Goal: Task Accomplishment & Management: Use online tool/utility

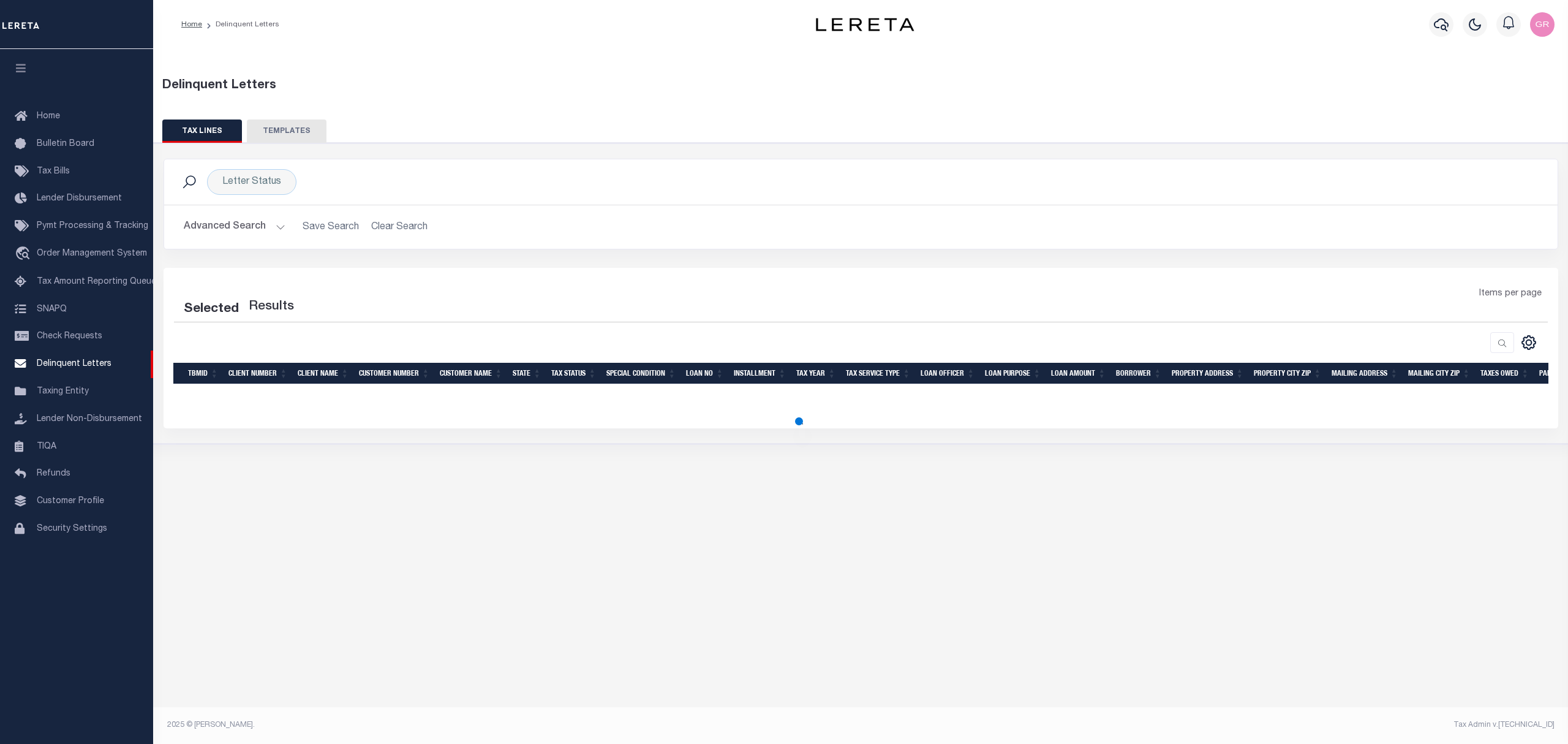
click at [309, 131] on button "TEMPLATES" at bounding box center [287, 131] width 80 height 23
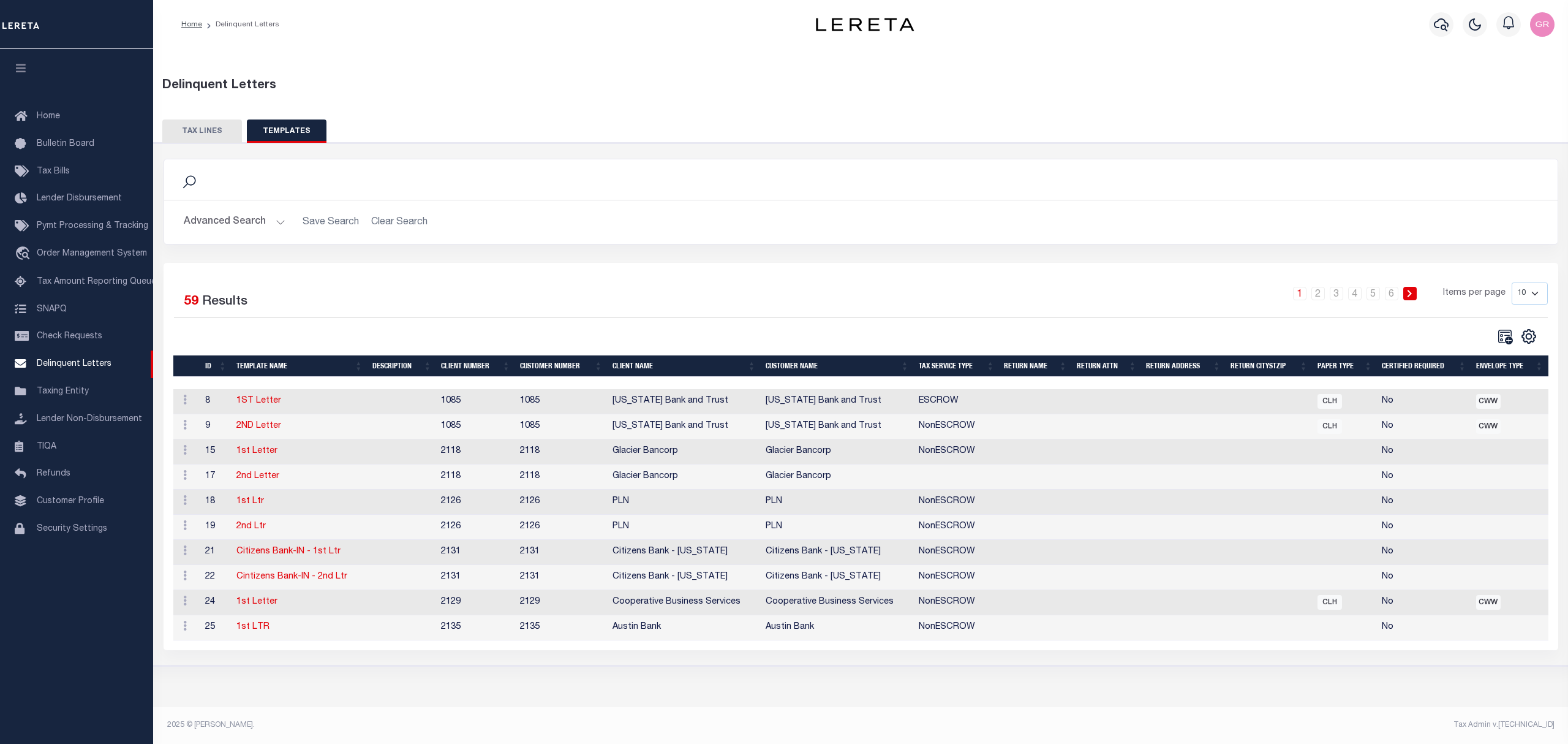
drag, startPoint x: 1536, startPoint y: 288, endPoint x: 1537, endPoint y: 299, distance: 11.0
click at [1536, 288] on select "10 25 50 100" at bounding box center [1530, 293] width 37 height 22
select select "100"
click at [1512, 283] on select "10 25 50 100" at bounding box center [1530, 293] width 37 height 22
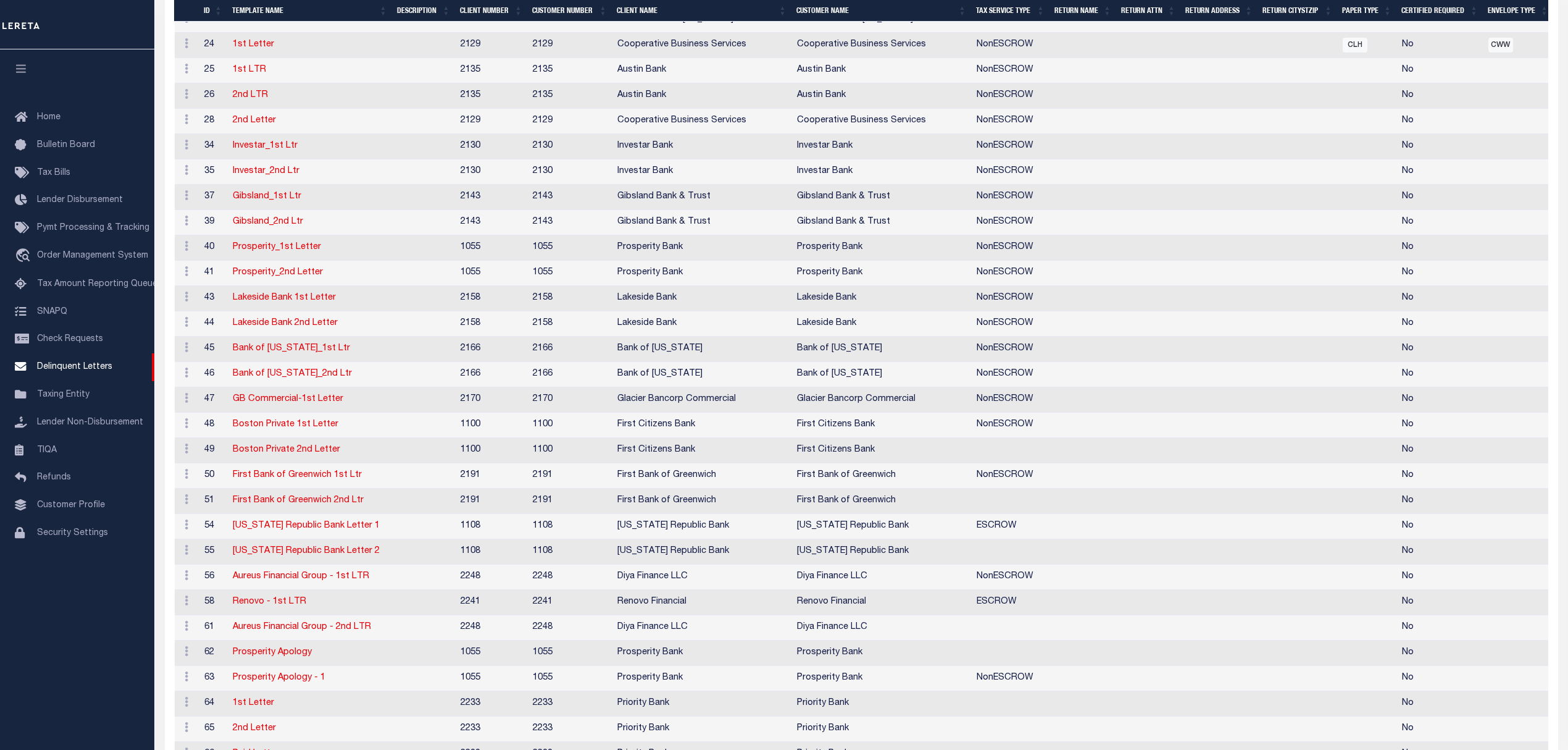
scroll to position [220, 0]
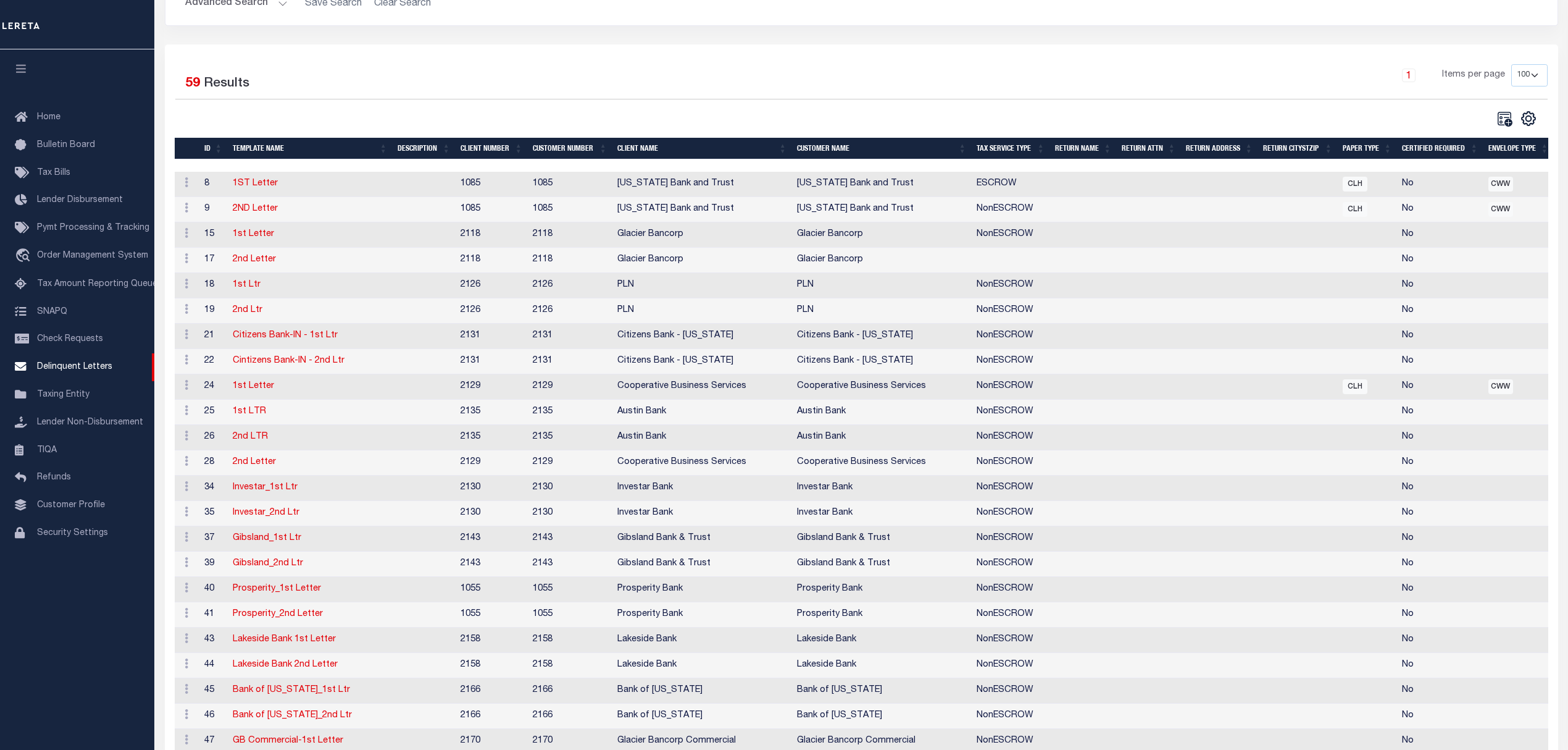
click at [645, 149] on th "CLIENT NAME" at bounding box center [702, 148] width 179 height 22
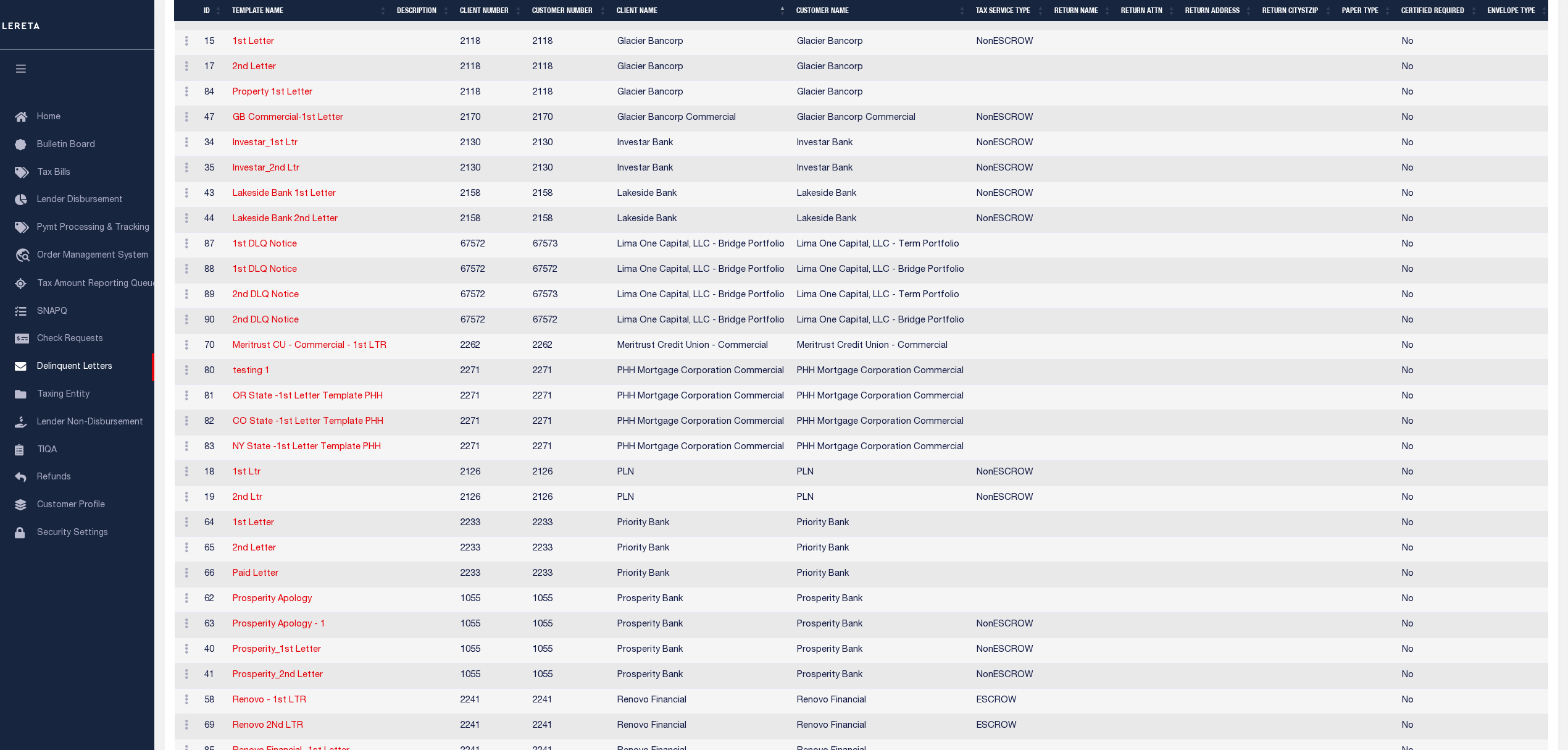
scroll to position [1209, 0]
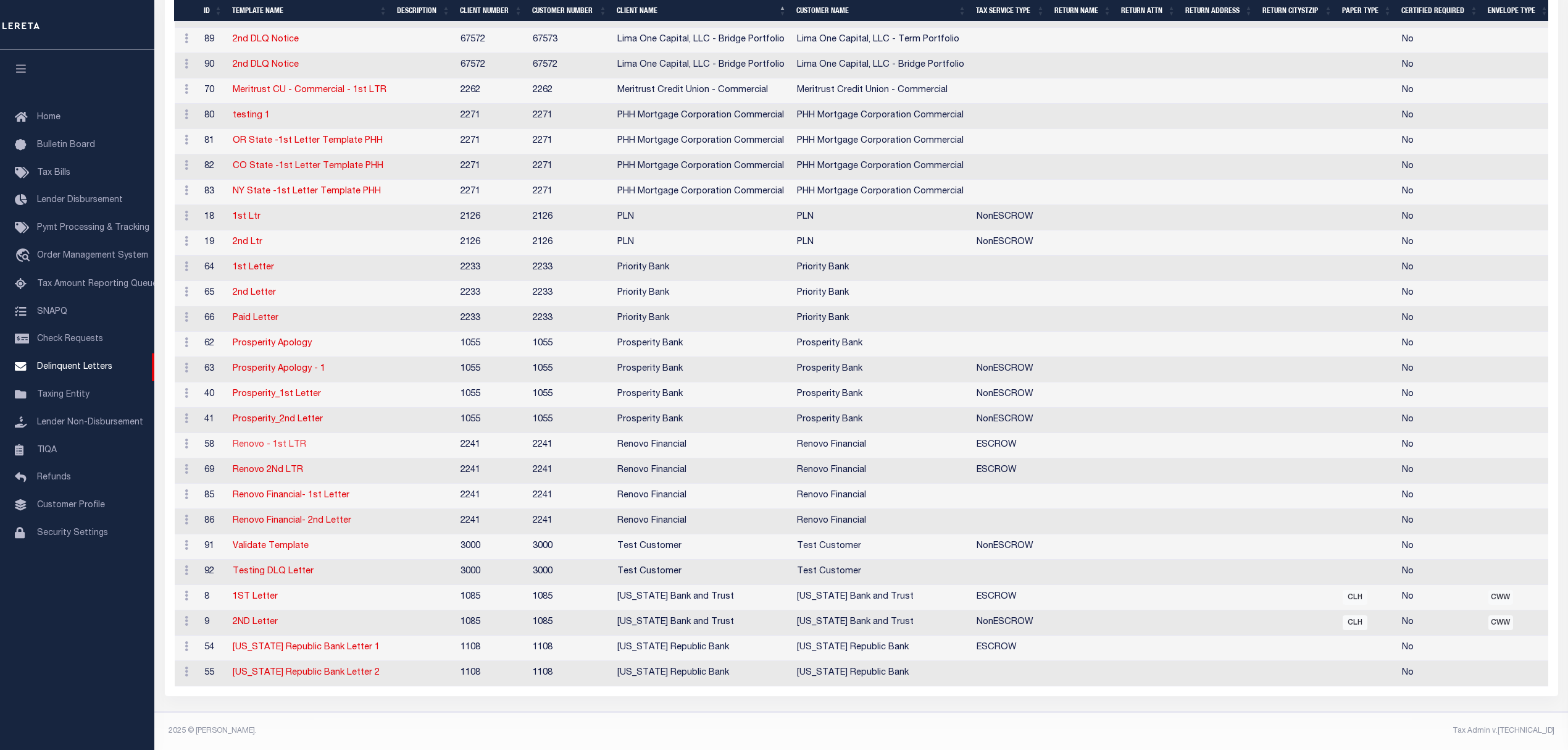
click at [289, 440] on link "Renovo - 1st LTR" at bounding box center [270, 444] width 74 height 9
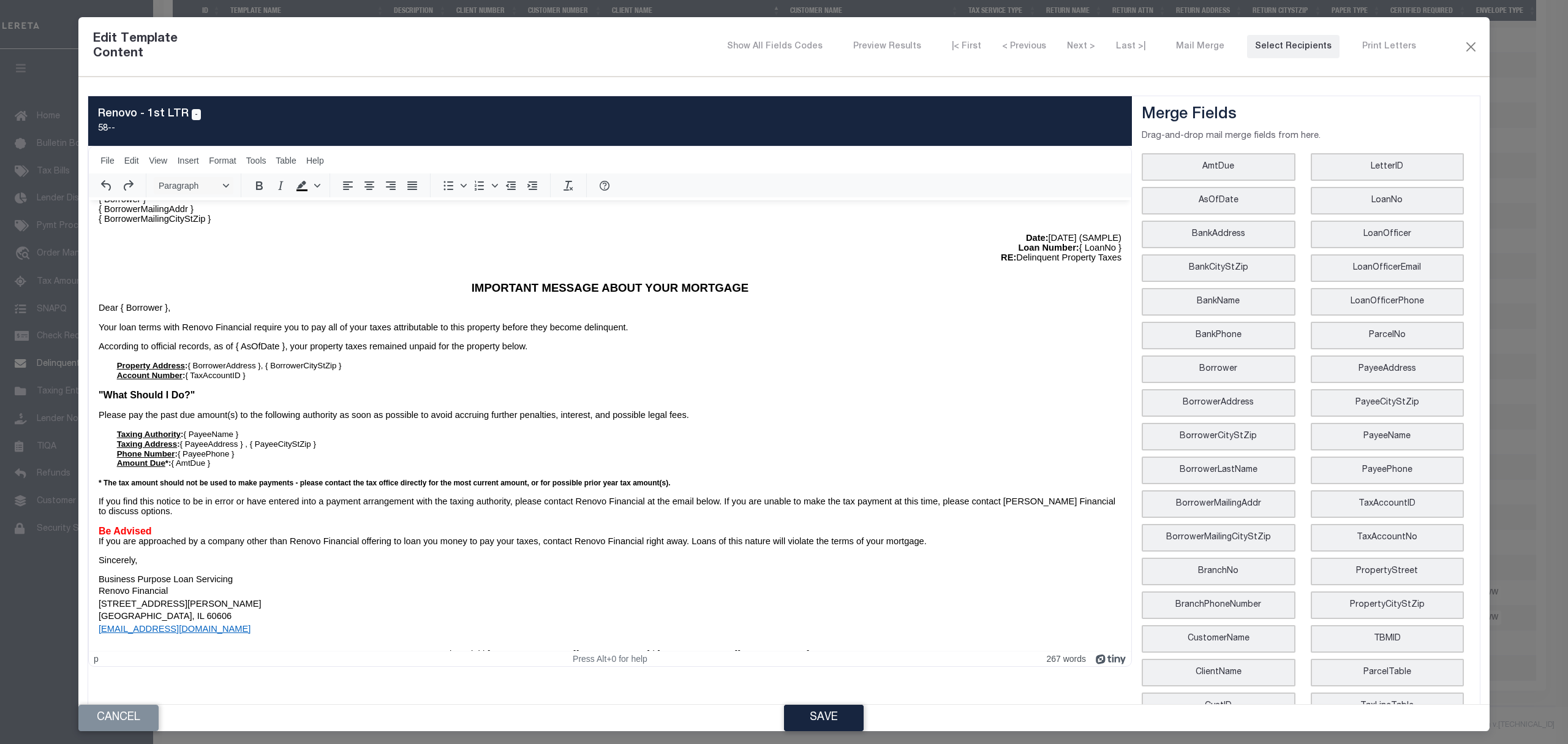
scroll to position [144, 0]
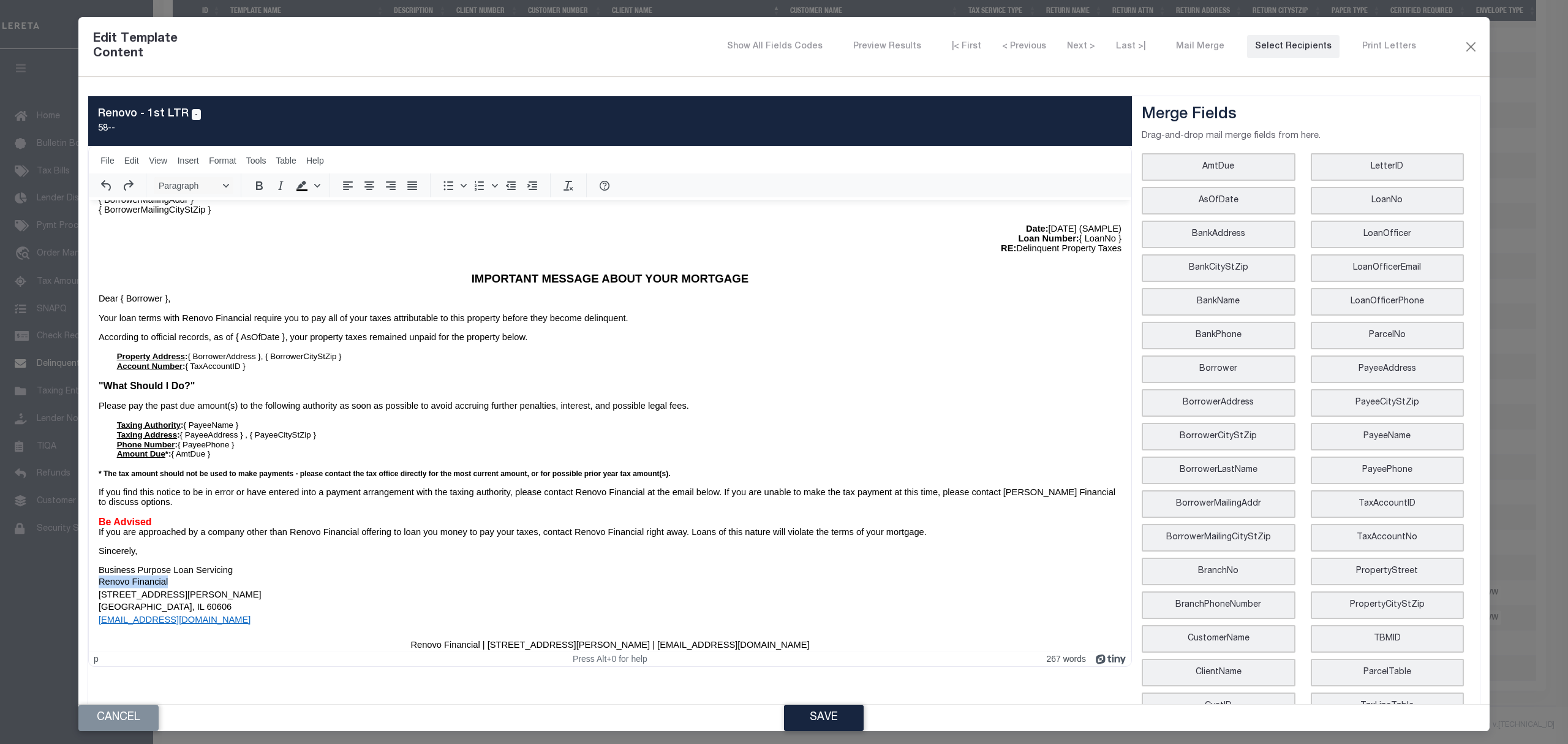
drag, startPoint x: 158, startPoint y: 573, endPoint x: 176, endPoint y: 775, distance: 202.8
click at [89, 573] on html "RF Mortgage Services [STREET_ADDRESS][PERSON_NAME] [EMAIL_ADDRESS][DOMAIN_NAME]…" at bounding box center [610, 358] width 1043 height 604
click at [118, 722] on button "Cancel" at bounding box center [119, 718] width 81 height 26
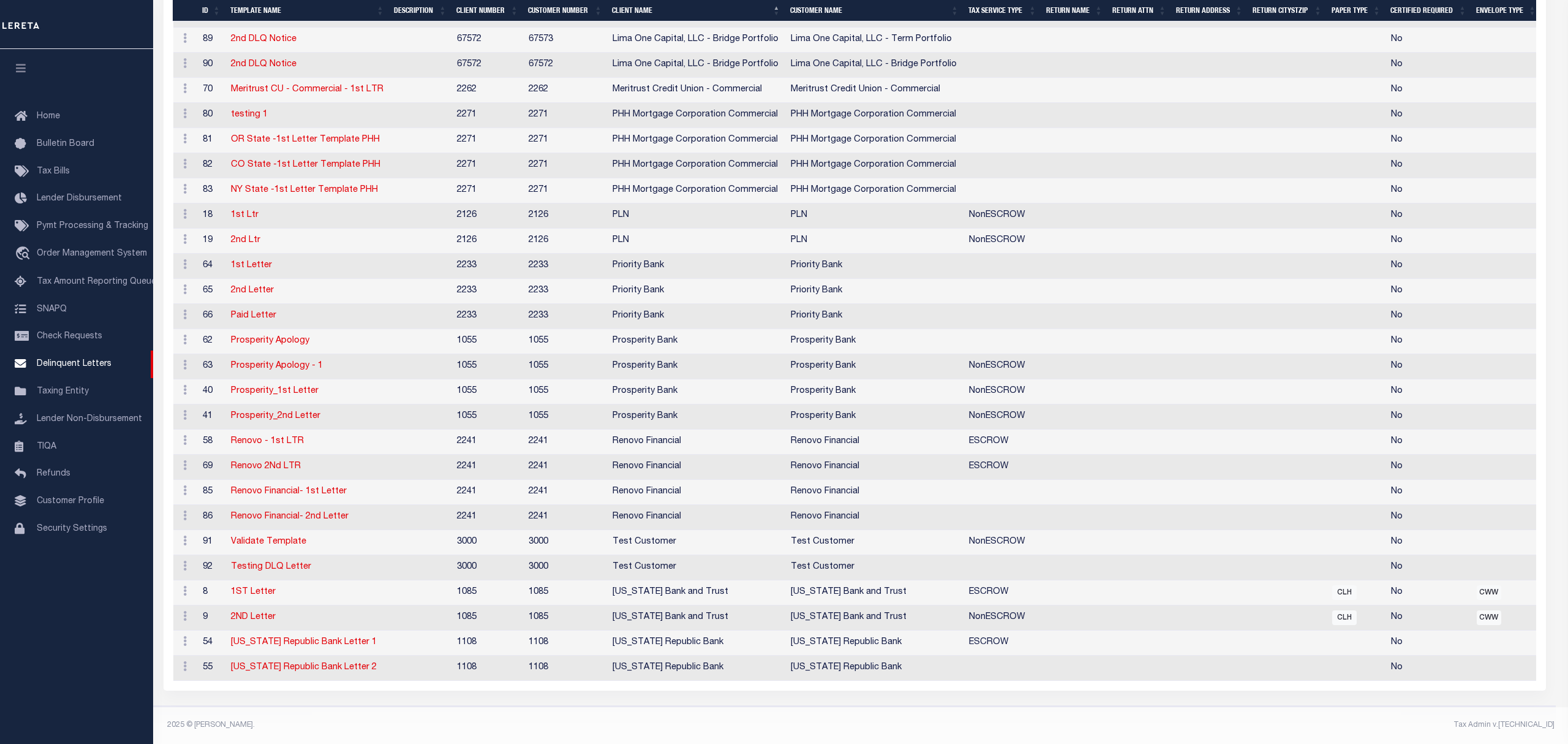
scroll to position [0, 0]
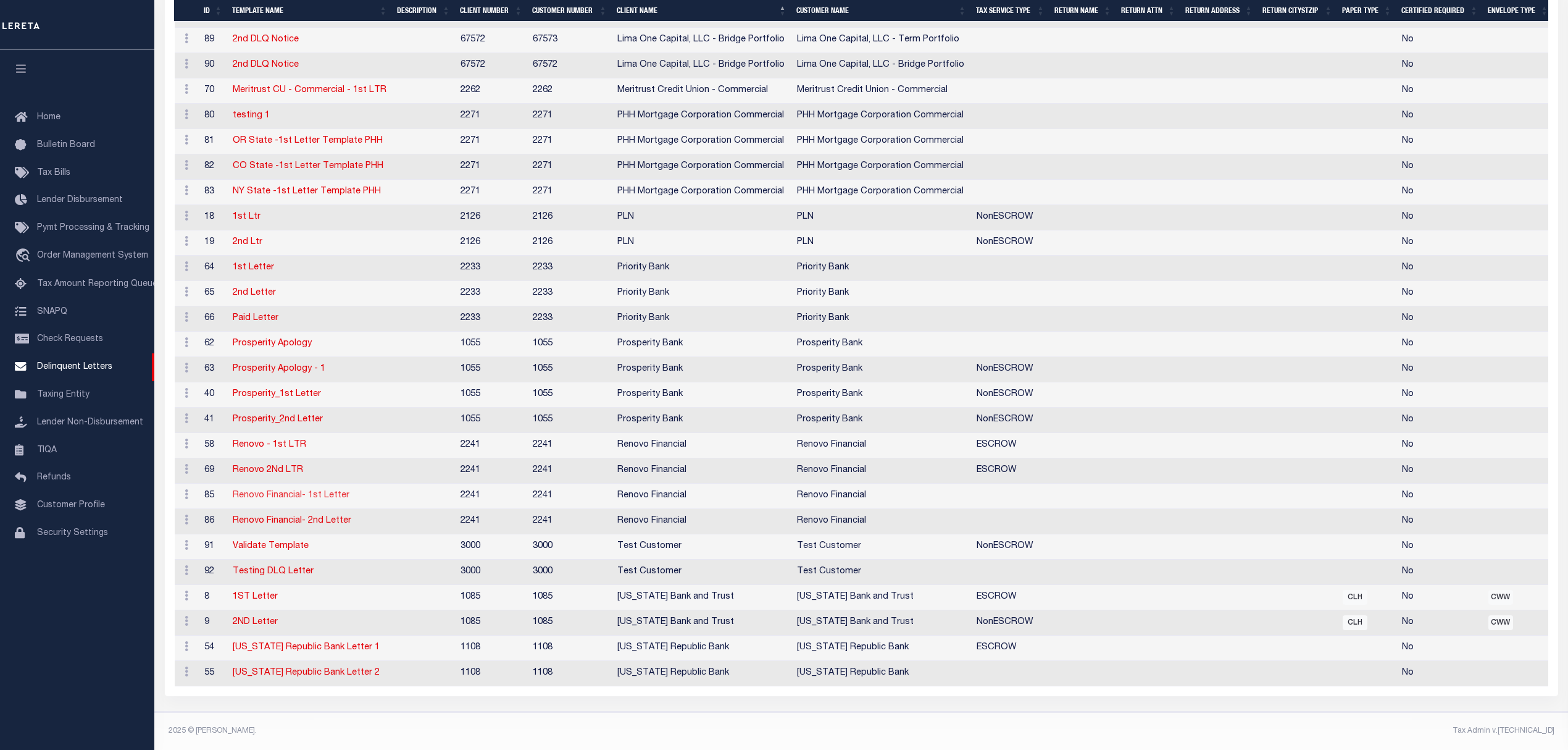
click at [278, 495] on link "Renovo Financial- 1st Letter" at bounding box center [292, 495] width 117 height 9
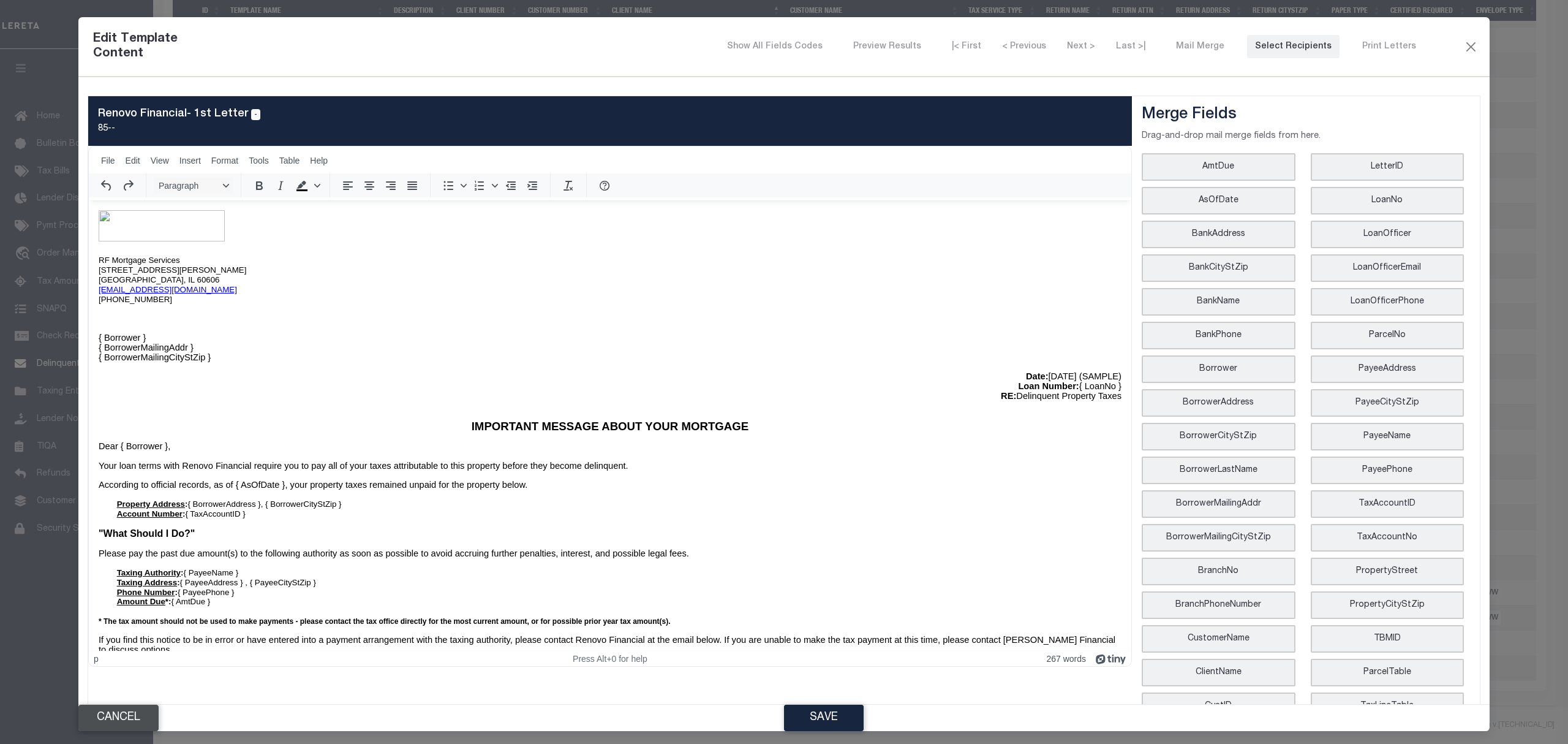
click at [148, 726] on button "Cancel" at bounding box center [119, 718] width 81 height 26
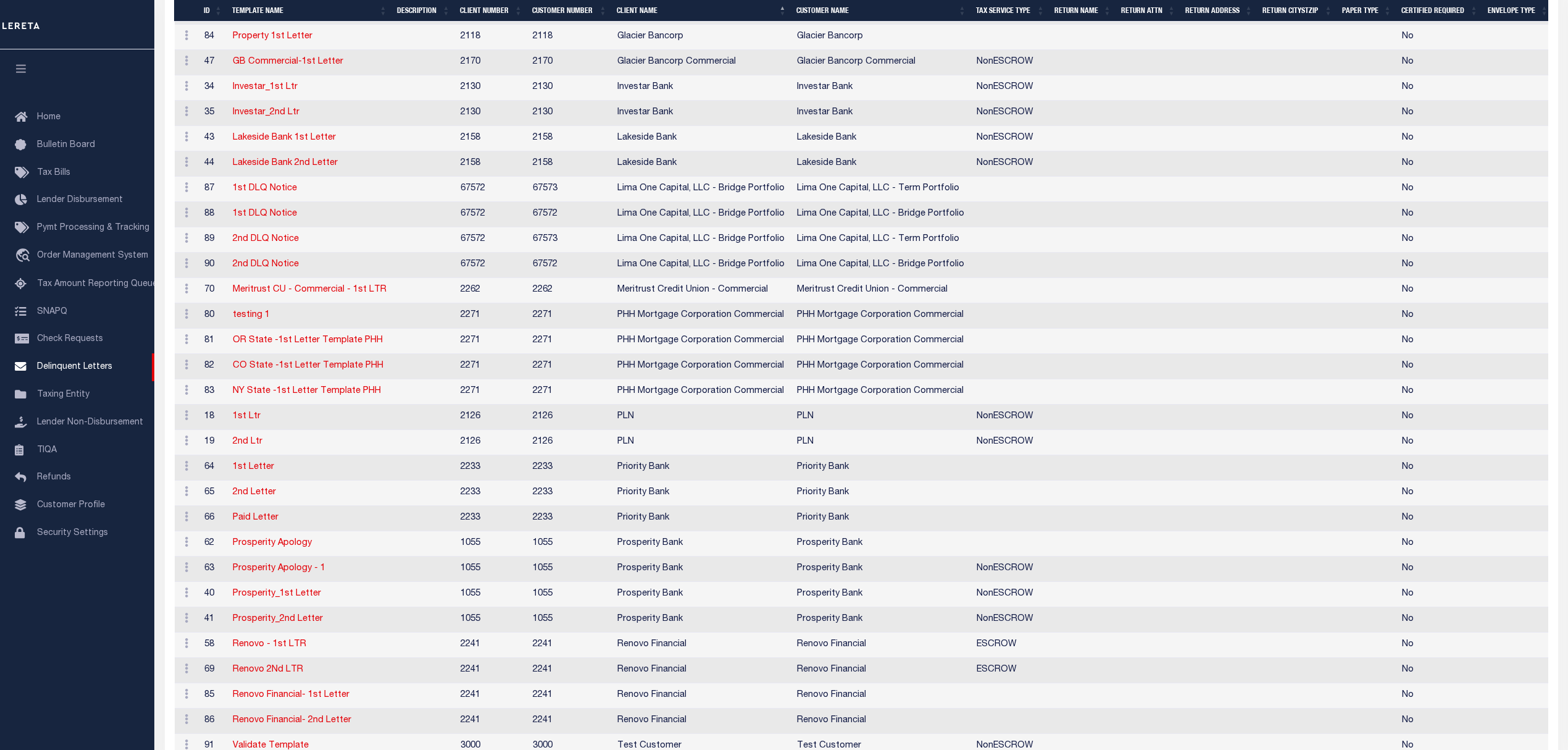
scroll to position [1202, 0]
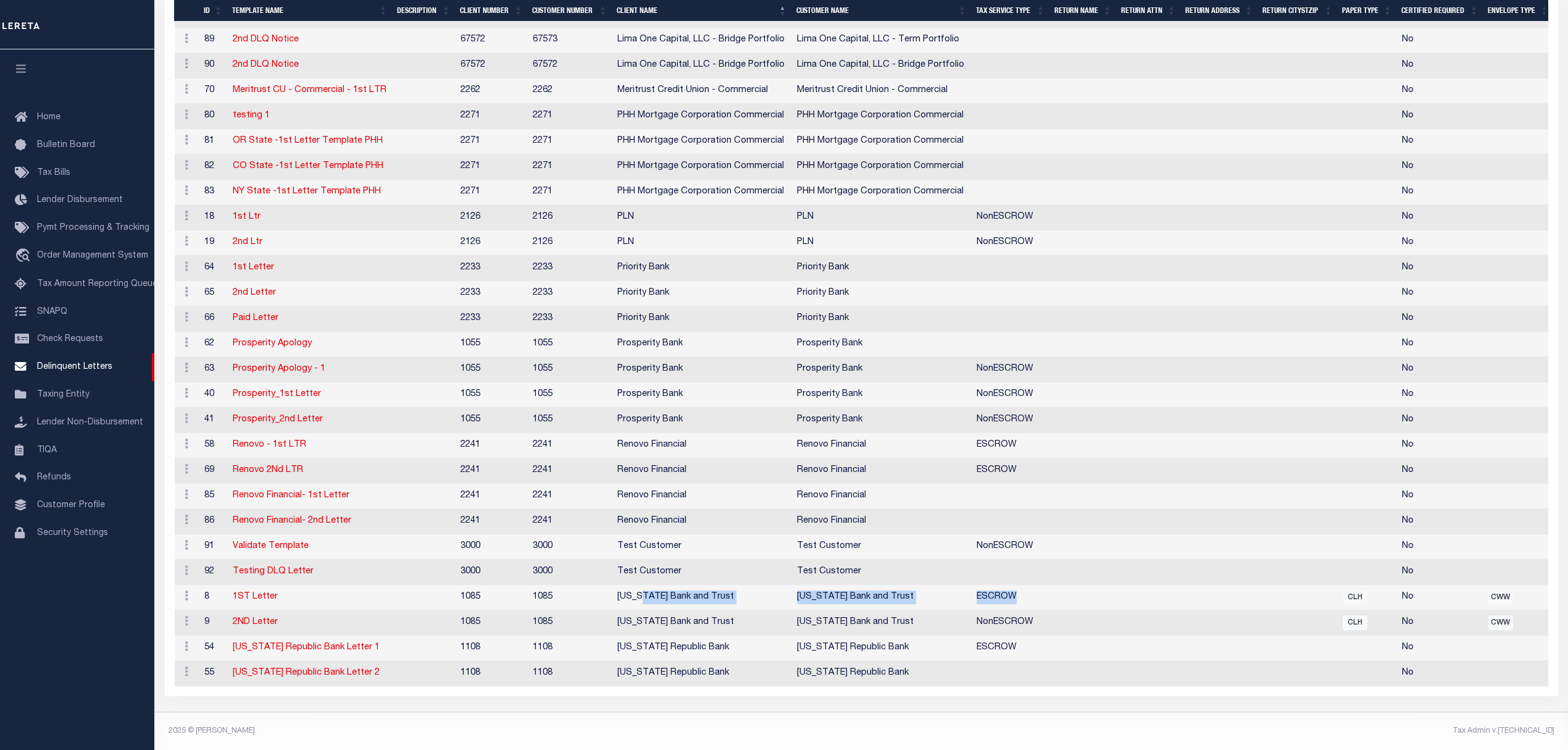
drag, startPoint x: 651, startPoint y: 596, endPoint x: 1071, endPoint y: 596, distance: 420.0
click at [1071, 596] on tr "Edit Preferences Edit Template Content Delete 8 1ST Letter 1085 1085 [US_STATE]…" at bounding box center [864, 597] width 1379 height 26
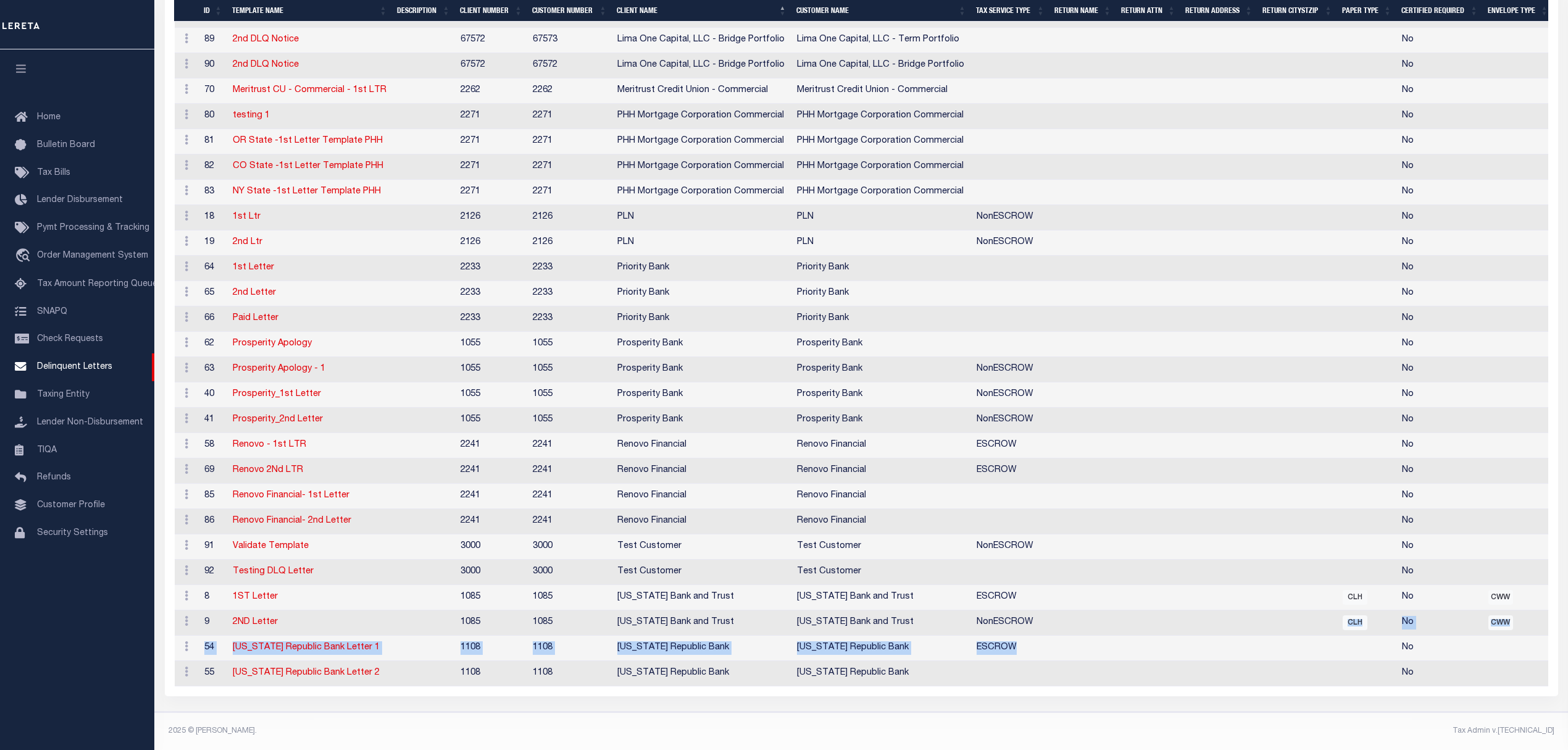
drag, startPoint x: 1048, startPoint y: 626, endPoint x: 1080, endPoint y: 635, distance: 33.2
click at [1080, 636] on td at bounding box center [1083, 648] width 67 height 26
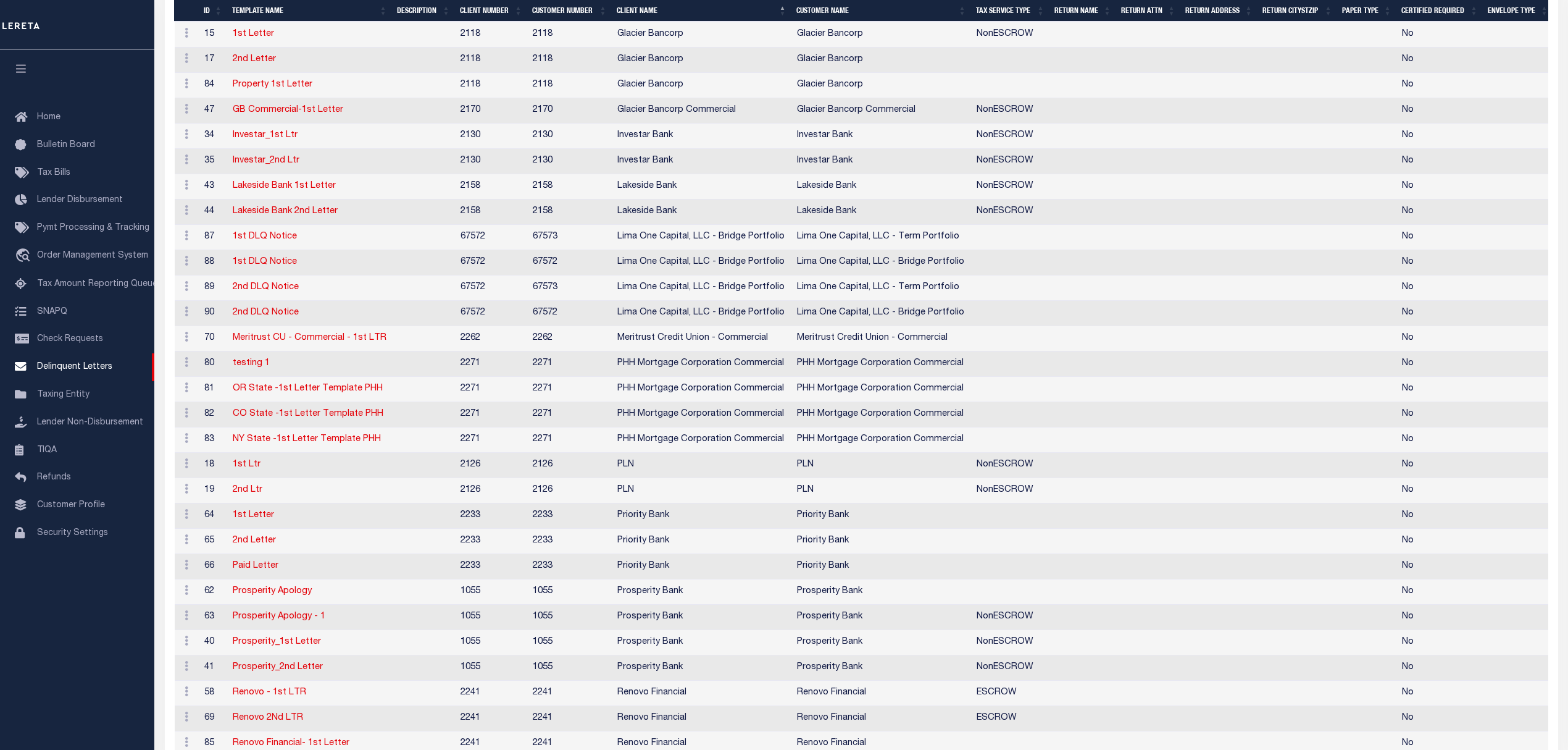
scroll to position [1199, 0]
